Goal: Transaction & Acquisition: Download file/media

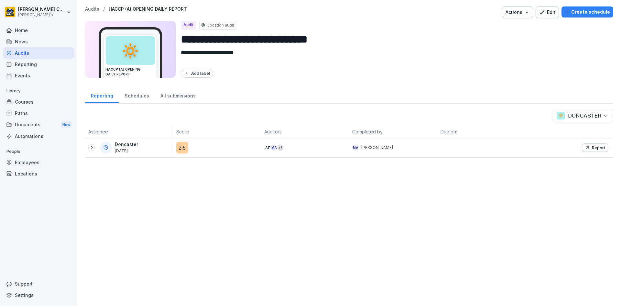
drag, startPoint x: 0, startPoint y: 0, endPoint x: 49, endPoint y: 56, distance: 74.7
click at [49, 56] on div "Audits" at bounding box center [38, 52] width 70 height 11
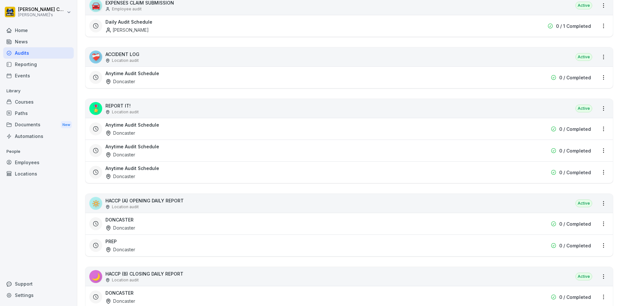
scroll to position [129, 0]
click at [179, 226] on div "DONCASTER Doncaster" at bounding box center [307, 222] width 405 height 15
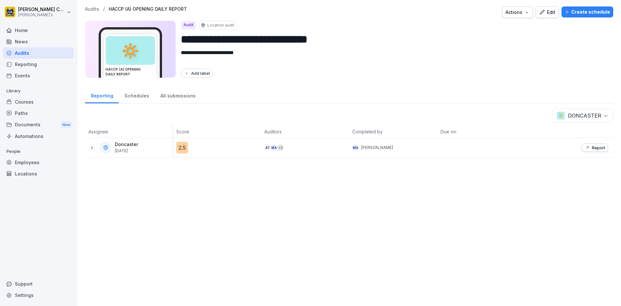
click at [584, 145] on button "Report" at bounding box center [595, 147] width 26 height 8
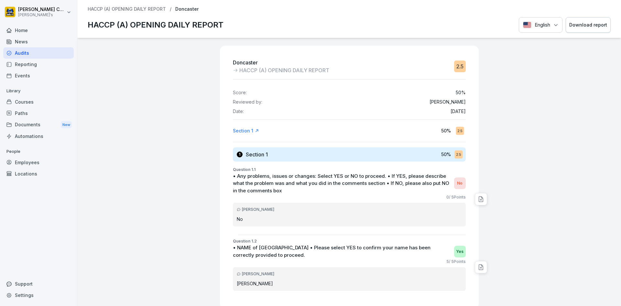
click at [580, 29] on button "Download report" at bounding box center [588, 25] width 45 height 16
